Goal: Task Accomplishment & Management: Complete application form

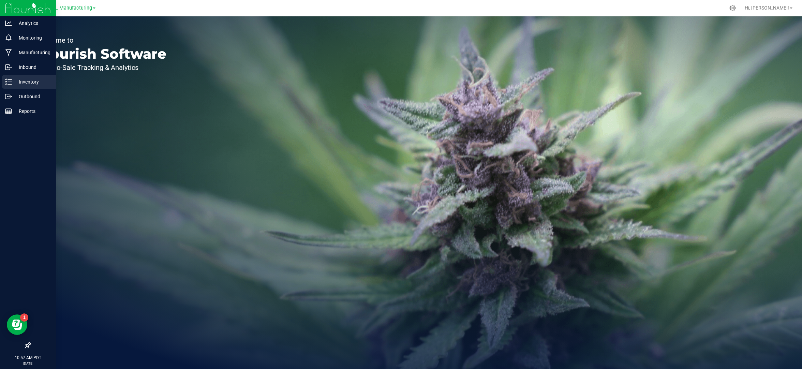
click at [36, 78] on p "Inventory" at bounding box center [32, 82] width 41 height 8
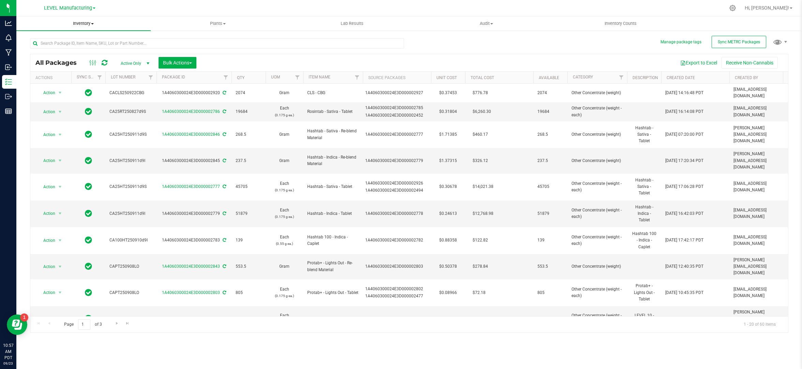
click at [83, 24] on span "Inventory" at bounding box center [83, 23] width 134 height 6
click at [75, 82] on span "From bill of materials" at bounding box center [47, 82] width 62 height 6
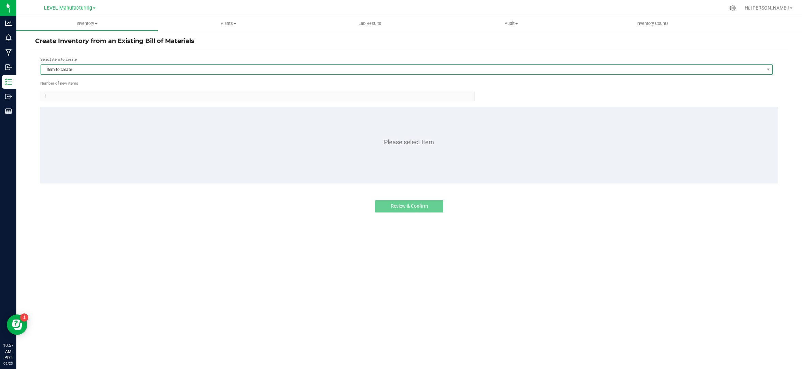
click at [79, 70] on span "Item to create" at bounding box center [402, 70] width 723 height 10
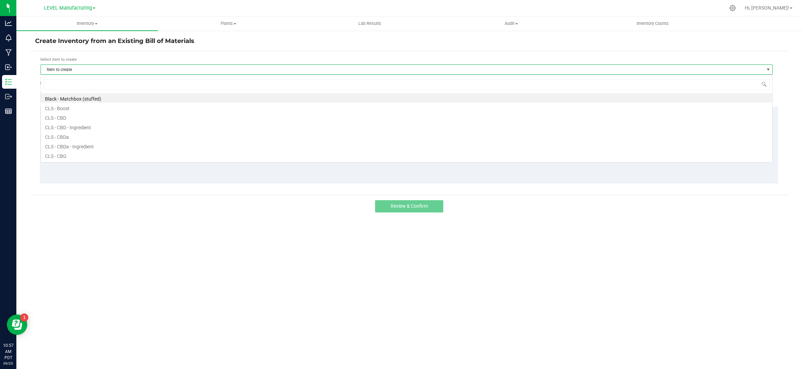
scroll to position [10, 733]
type input "ptp - cbg"
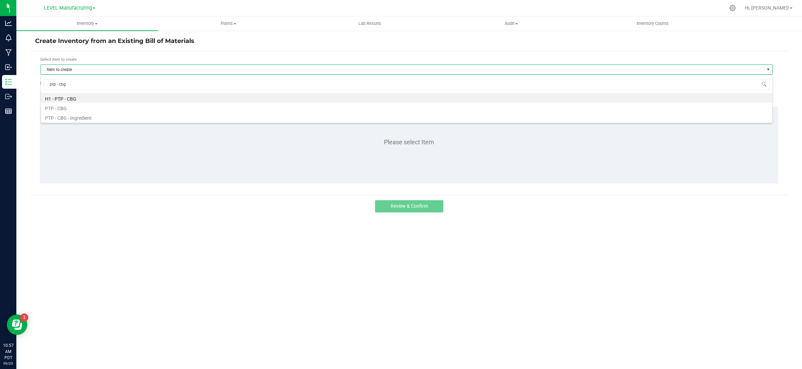
click at [98, 99] on li "H1 - PTP - CBG" at bounding box center [407, 98] width 732 height 10
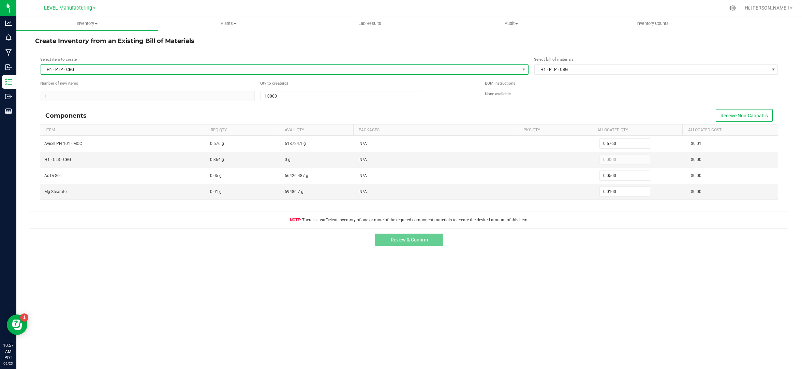
click at [96, 72] on span "H1 - PTP - CBG" at bounding box center [280, 70] width 479 height 10
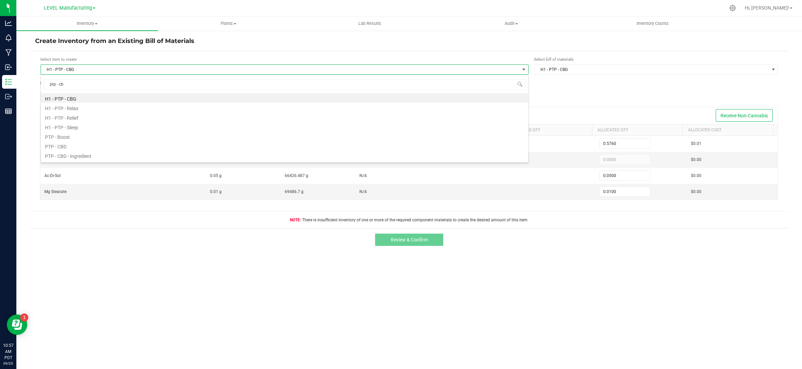
type input "ptp - cbg"
click at [84, 111] on li "PTP - CBG" at bounding box center [285, 108] width 488 height 10
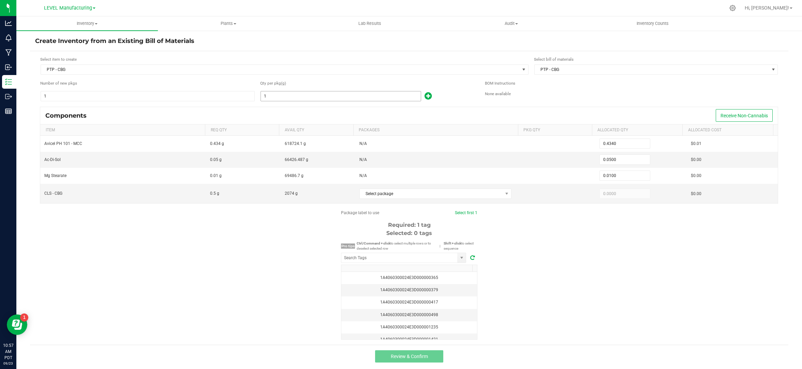
click at [305, 95] on input "1" at bounding box center [341, 96] width 160 height 10
paste input "8860"
type input "8860"
type input "3,845.2400"
type input "443.0000"
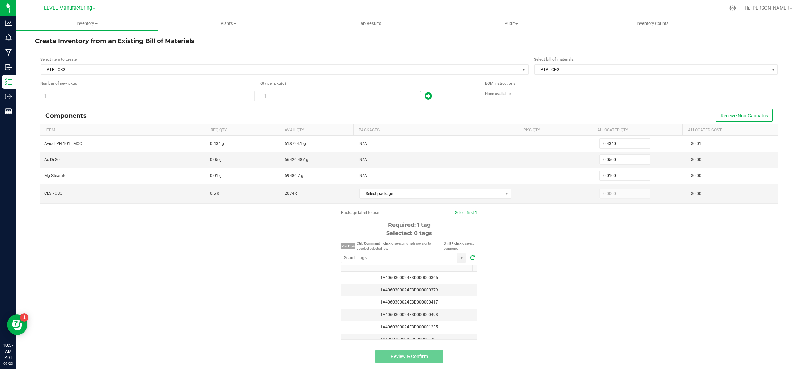
type input "88.6000"
type input "8,860.0000"
click at [406, 195] on span "Select package" at bounding box center [431, 194] width 143 height 10
click at [399, 222] on li "1A4060300024E3D000002920 (CACLS250922CBG)" at bounding box center [433, 222] width 150 height 10
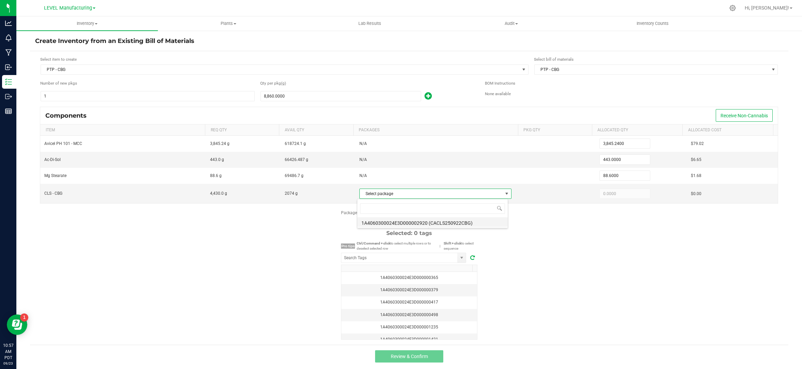
type input "2,074.0000"
click at [533, 224] on div "Package label to use Select first 1 Required: 1 tag Selected: 0 tags Pro tips C…" at bounding box center [409, 275] width 759 height 130
drag, startPoint x: 209, startPoint y: 192, endPoint x: 225, endPoint y: 195, distance: 16.4
click at [225, 195] on span "4,430.0 g" at bounding box center [218, 193] width 17 height 5
click at [222, 192] on span "4,430.0 g" at bounding box center [218, 193] width 17 height 5
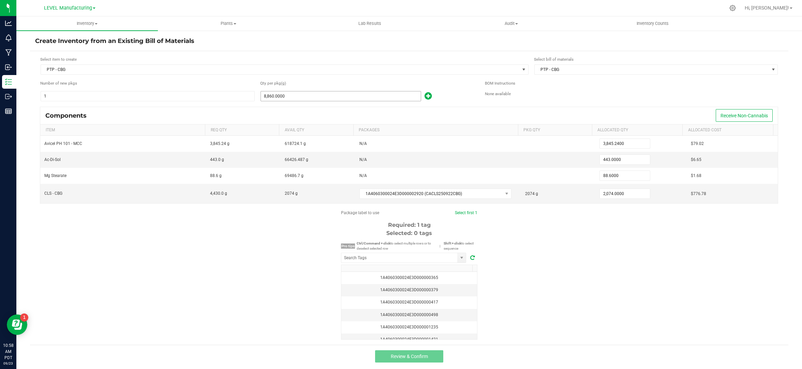
type input "8860"
click at [286, 98] on input "8860" at bounding box center [341, 96] width 160 height 10
type input "0.4340"
type input "0.0500"
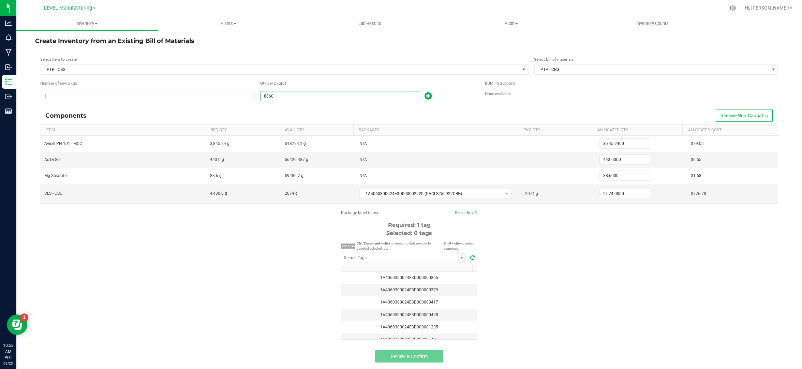
type input "0.0100"
click at [291, 114] on div "Components Receive Non-Cannabis" at bounding box center [409, 115] width 738 height 17
click at [279, 95] on input at bounding box center [341, 96] width 160 height 10
paste input "5316"
type input "5316"
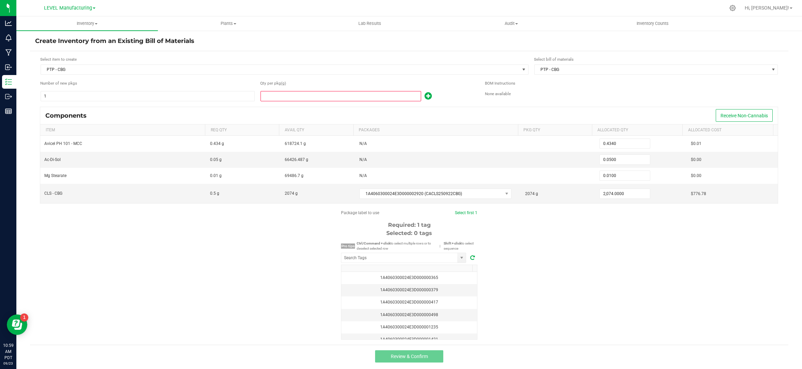
type input "2,307.1440"
type input "265.8000"
type input "53.1600"
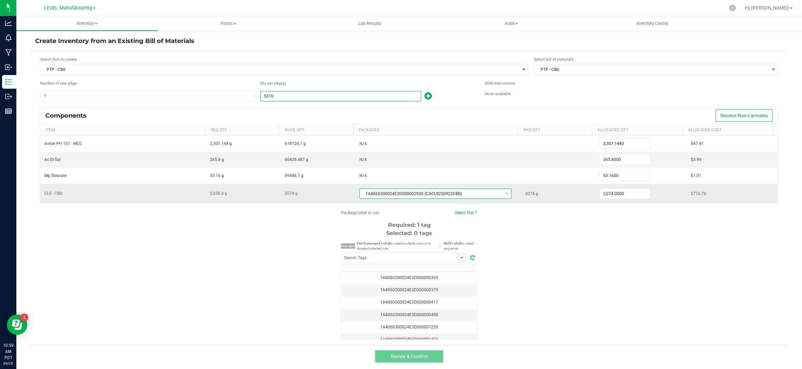
type input "5,316.0000"
click at [436, 198] on span "1A4060300024E3D000002920 (CACLS250922CBG)" at bounding box center [431, 194] width 143 height 10
click at [436, 219] on li "1A4060300024E3D000002920 (CACLS250922CBG)" at bounding box center [433, 222] width 150 height 10
click at [526, 193] on span "2074 g" at bounding box center [531, 193] width 13 height 5
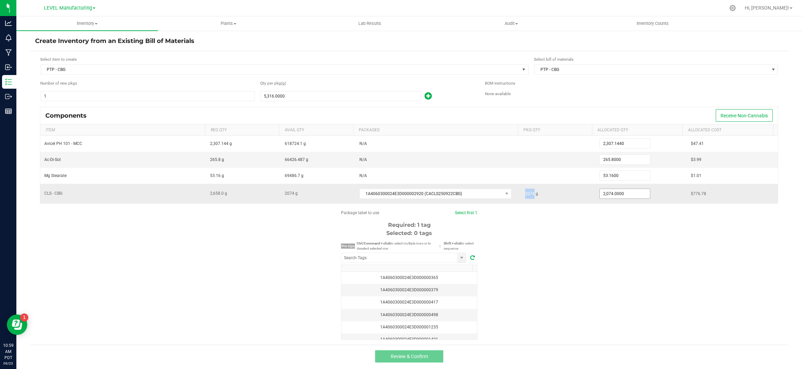
copy span "2074"
click at [619, 198] on input "2074" at bounding box center [625, 194] width 50 height 10
type input "2,074.0000"
click at [586, 228] on div "Package label to use Select first 1 Required: 1 tag Selected: 0 tags Pro tips C…" at bounding box center [409, 275] width 759 height 130
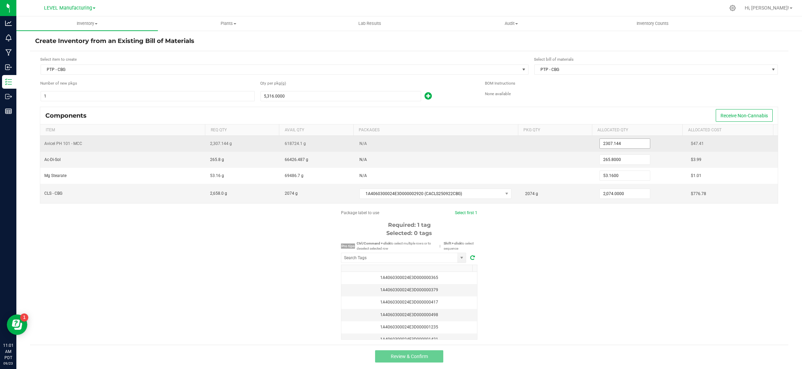
click at [606, 145] on input "2307.144" at bounding box center [625, 144] width 50 height 10
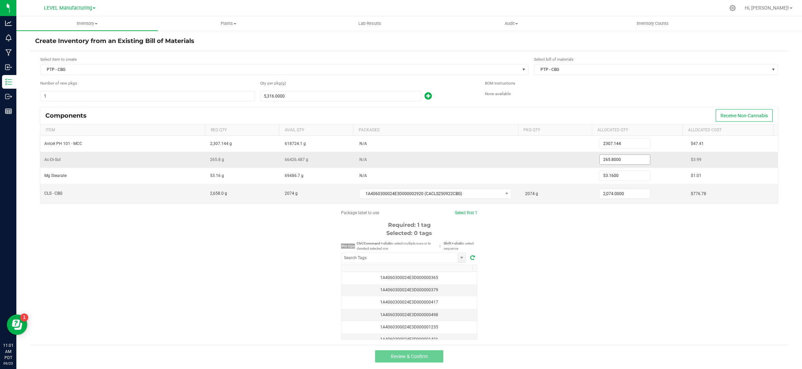
paste input "93"
type input "2,934.0000"
click at [606, 162] on input "265.8" at bounding box center [625, 160] width 50 height 10
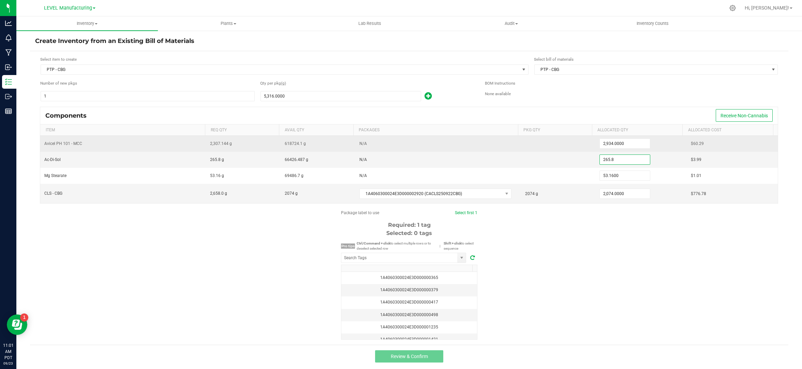
paste input "799.2"
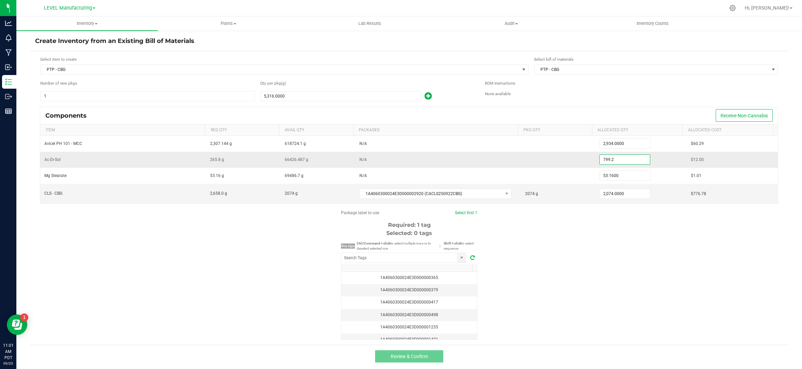
paste input "266.4"
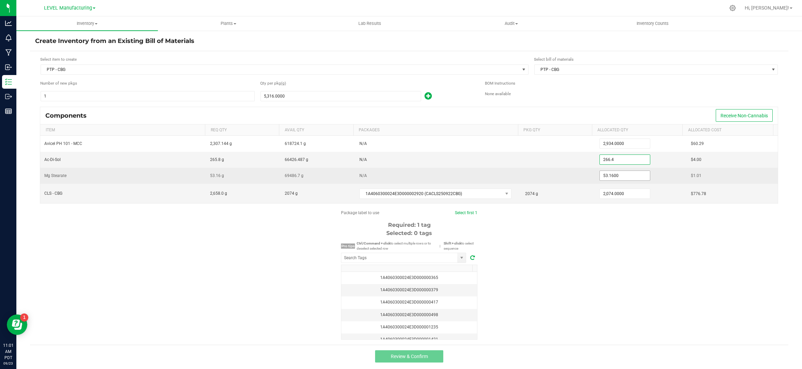
type input "266.4000"
click at [629, 175] on input "53.16" at bounding box center [625, 176] width 50 height 10
paste input "2.8"
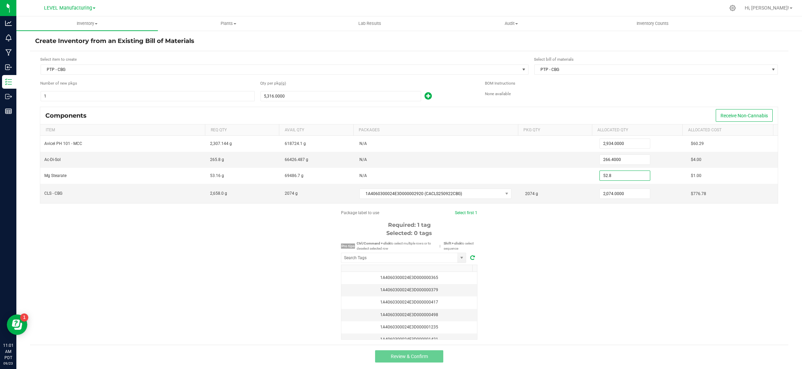
type input "52.8000"
click at [619, 263] on div "Package label to use Select first 1 Required: 1 tag Selected: 0 tags Pro tips C…" at bounding box center [409, 275] width 759 height 130
drag, startPoint x: 382, startPoint y: 256, endPoint x: 314, endPoint y: 261, distance: 68.8
click at [382, 256] on input "NO DATA FOUND" at bounding box center [400, 258] width 116 height 10
paste input "1A4060300024E3D000002921"
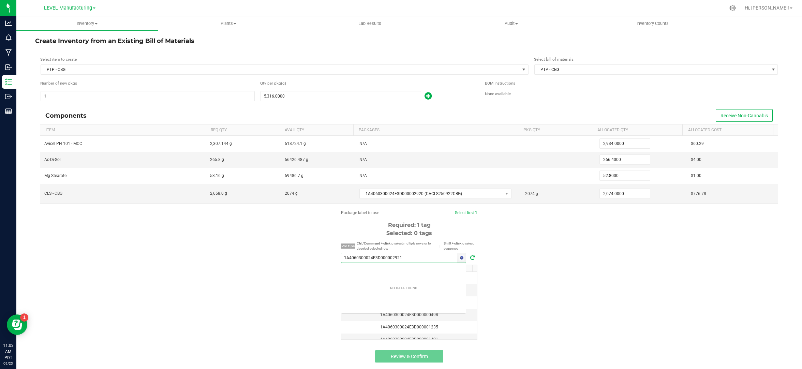
scroll to position [10, 126]
click at [372, 270] on li "1A4060300024E3D000002921" at bounding box center [404, 271] width 125 height 12
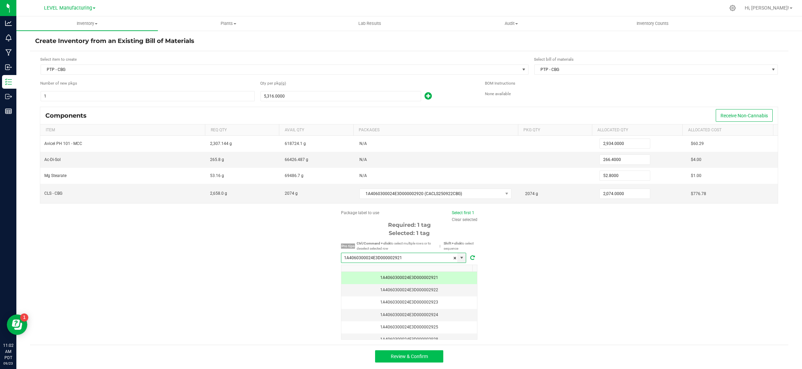
type input "1A4060300024E3D000002921"
click at [418, 354] on span "Review & Confirm" at bounding box center [409, 356] width 37 height 5
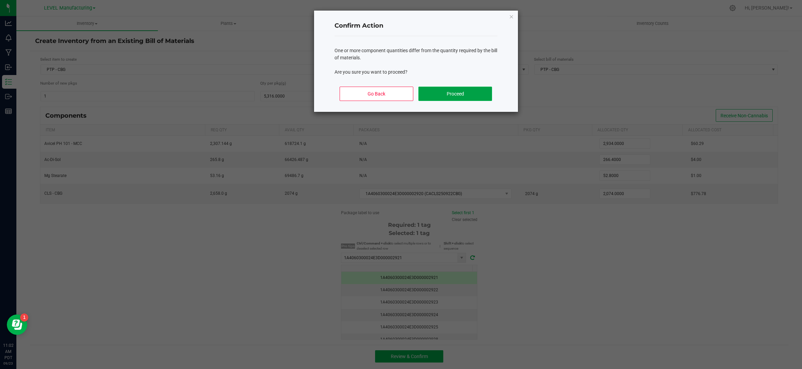
click at [469, 97] on button "Proceed" at bounding box center [455, 94] width 73 height 14
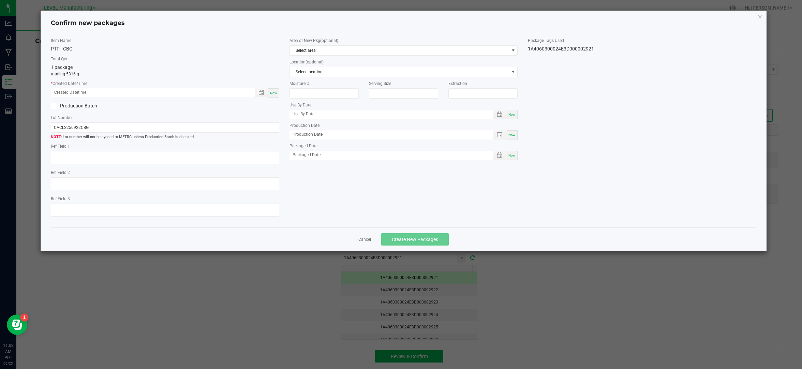
click at [278, 93] on div "Now" at bounding box center [274, 92] width 11 height 9
type input "[DATE] 11:02 AM"
click at [111, 129] on input "CACLS250922CBG" at bounding box center [165, 127] width 228 height 10
paste input "25PTP"
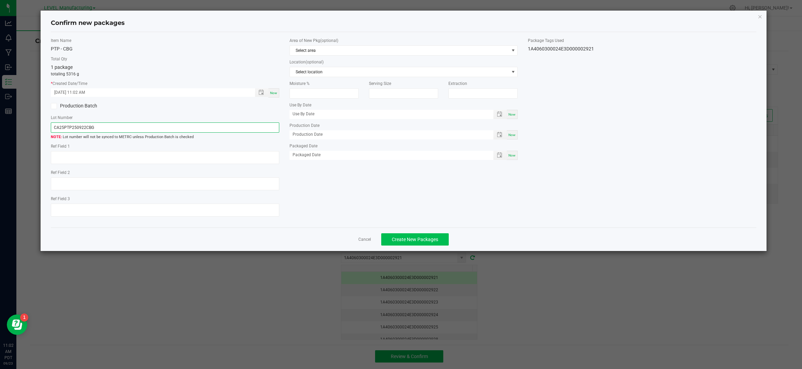
type input "CA25PTP250922CBG"
click at [414, 237] on span "Create New Packages" at bounding box center [415, 239] width 46 height 5
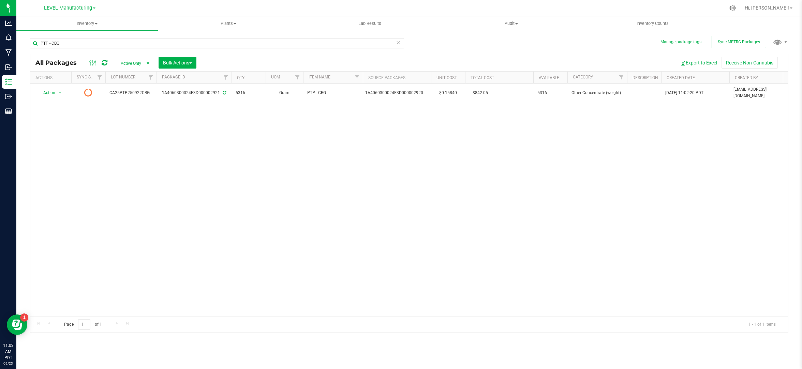
click at [399, 43] on icon at bounding box center [398, 42] width 5 height 8
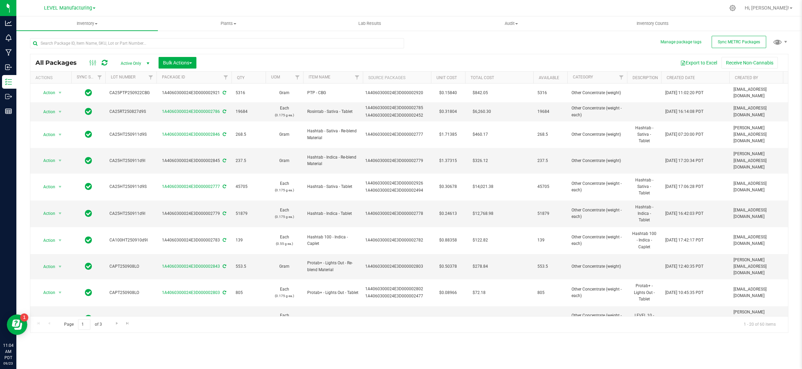
click at [81, 14] on div "LEVEL Manufacturing" at bounding box center [71, 7] width 102 height 13
click at [81, 12] on div "LEVEL Manufacturing" at bounding box center [70, 8] width 100 height 11
click at [82, 9] on span "LEVEL Manufacturing" at bounding box center [68, 8] width 48 height 6
click at [77, 20] on link "LEVEL - Extension" at bounding box center [70, 23] width 100 height 9
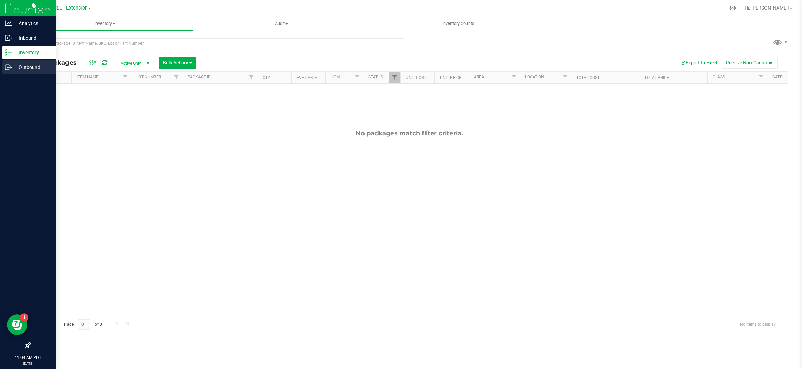
click at [28, 67] on p "Outbound" at bounding box center [32, 67] width 41 height 8
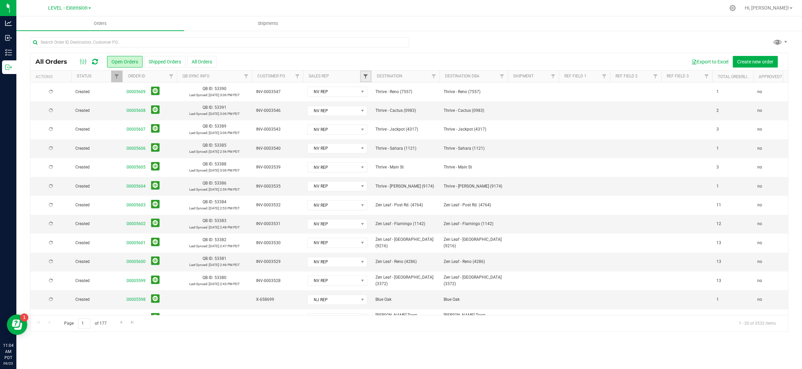
click at [366, 76] on span "Filter" at bounding box center [365, 76] width 5 height 5
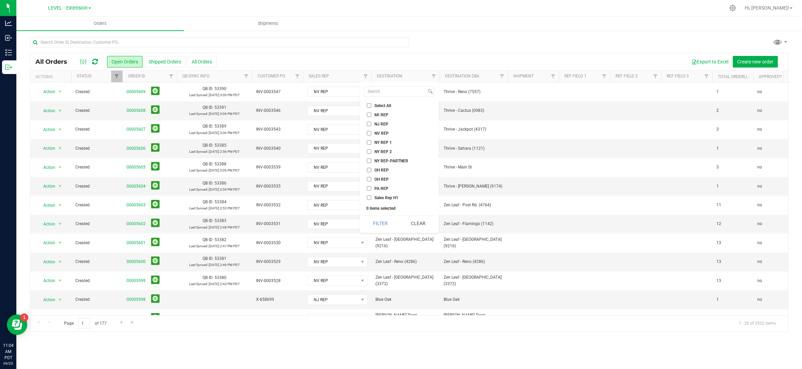
click at [386, 123] on span "NJ REP" at bounding box center [382, 124] width 14 height 4
click at [372, 123] on input "NJ REP" at bounding box center [369, 124] width 4 height 4
checkbox input "true"
click at [372, 224] on button "Filter" at bounding box center [380, 223] width 33 height 15
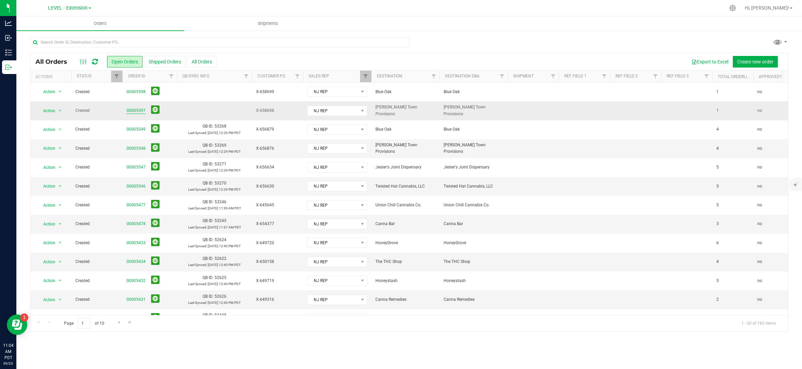
click at [138, 112] on link "00005597" at bounding box center [136, 110] width 19 height 6
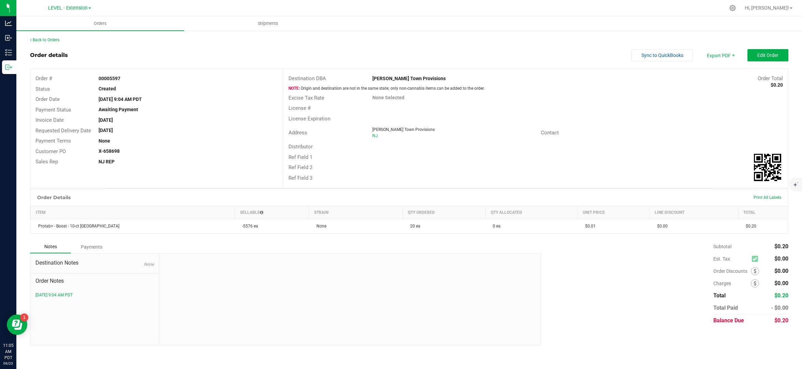
click at [45, 37] on div "Back to Orders" at bounding box center [409, 40] width 759 height 6
click at [45, 39] on link "Back to Orders" at bounding box center [44, 40] width 29 height 5
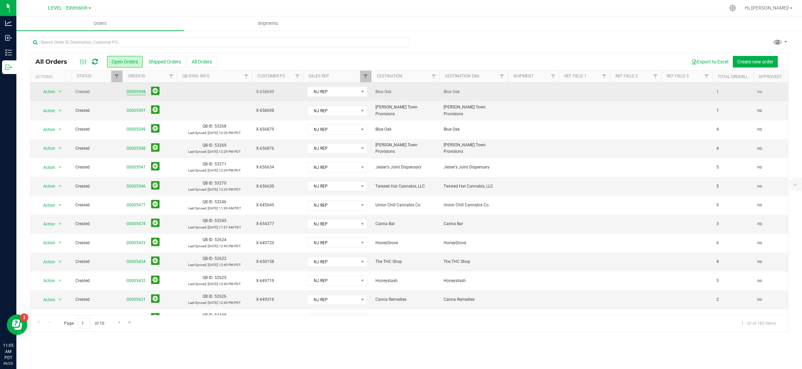
click at [135, 95] on link "00005598" at bounding box center [136, 92] width 19 height 6
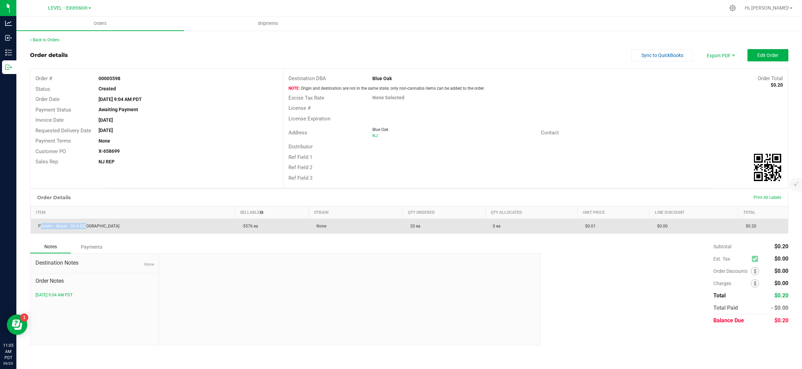
drag, startPoint x: 85, startPoint y: 228, endPoint x: 31, endPoint y: 228, distance: 54.6
click at [31, 228] on td "Protab+ - Boost - 10-ct [GEOGRAPHIC_DATA]" at bounding box center [133, 226] width 204 height 15
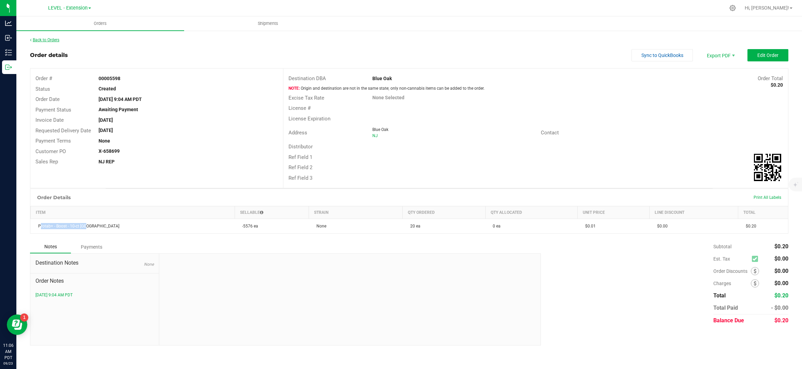
click at [59, 40] on link "Back to Orders" at bounding box center [44, 40] width 29 height 5
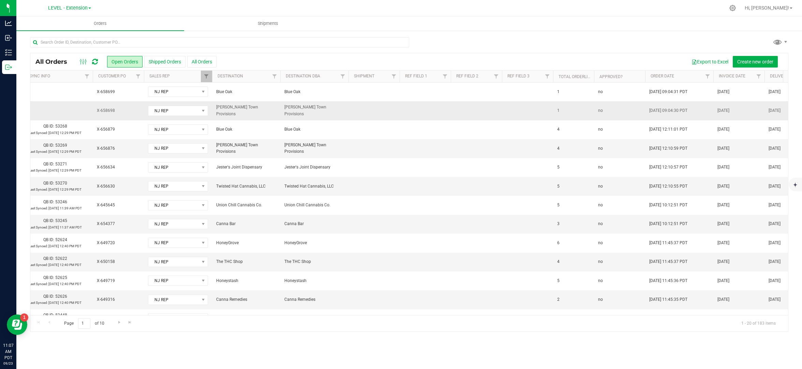
scroll to position [0, 560]
